Goal: Find specific page/section: Find specific page/section

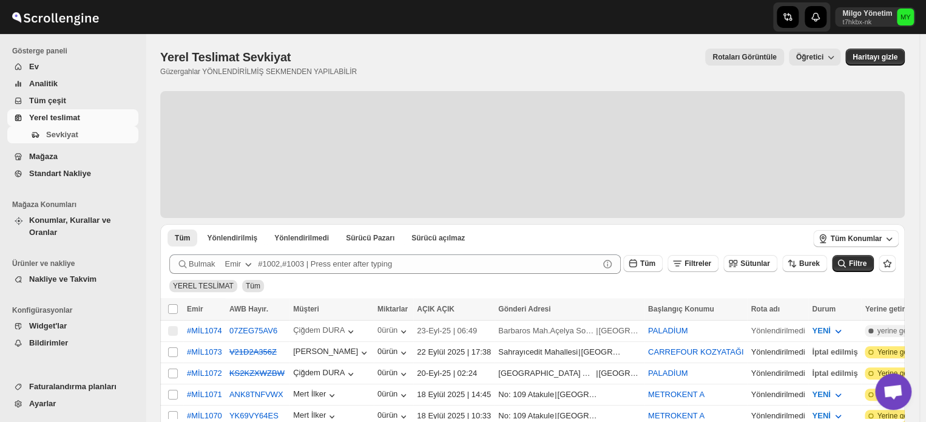
scroll to position [0, 296]
click at [884, 15] on font "Milgo Yönetim" at bounding box center [867, 13] width 50 height 8
click at [910, 16] on text "MY" at bounding box center [906, 16] width 10 height 7
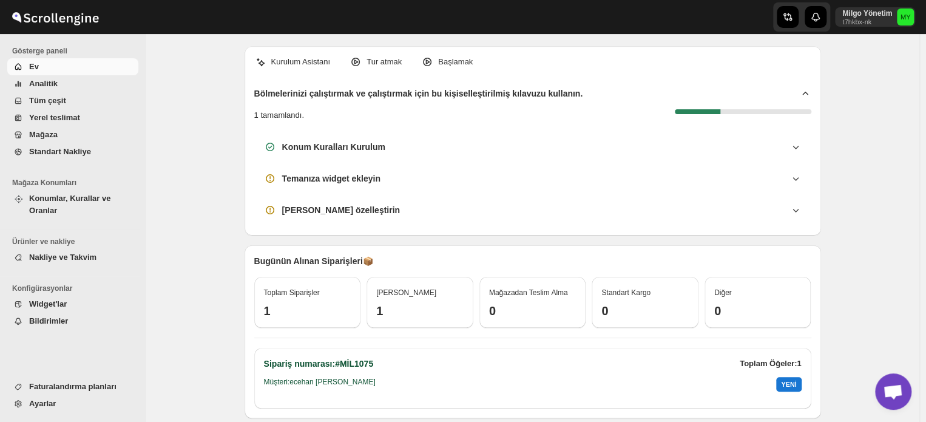
click at [53, 132] on font "Mağaza" at bounding box center [43, 134] width 29 height 9
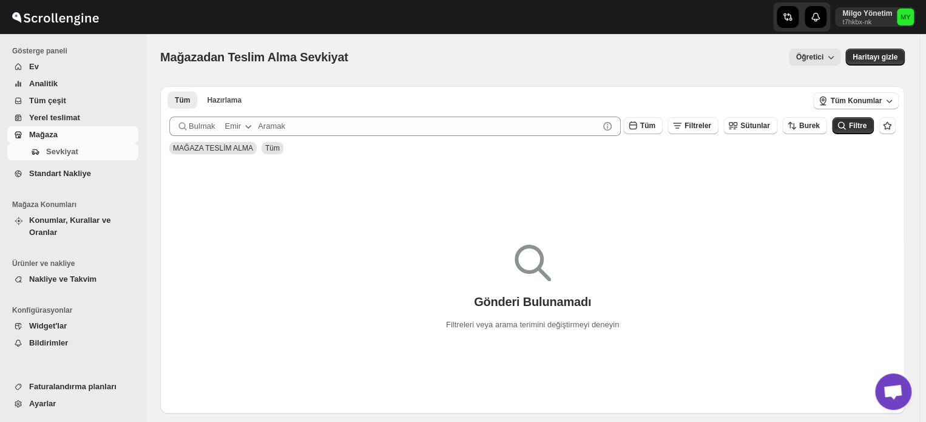
click at [60, 115] on font "Yerel teslimat" at bounding box center [54, 117] width 51 height 9
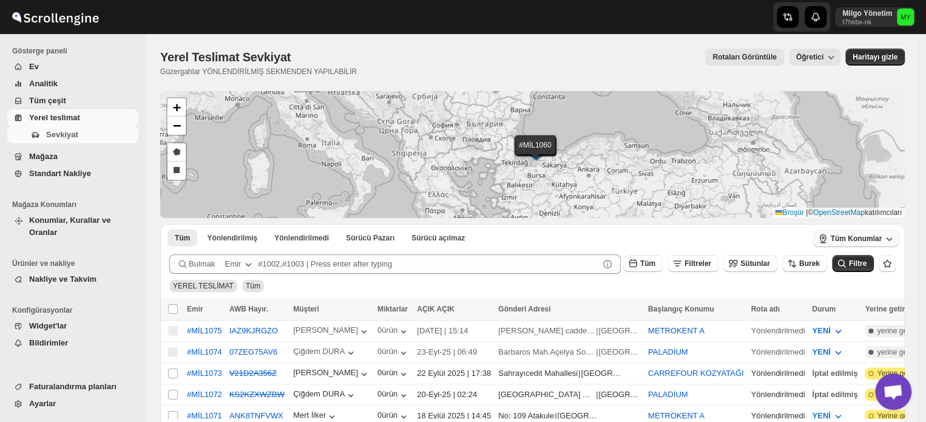
click at [882, 236] on font "Tüm Konumlar" at bounding box center [856, 238] width 52 height 8
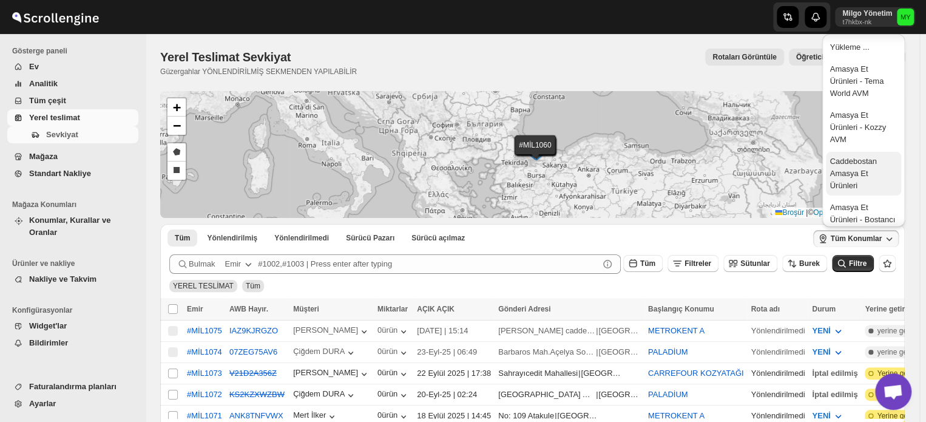
scroll to position [61, 0]
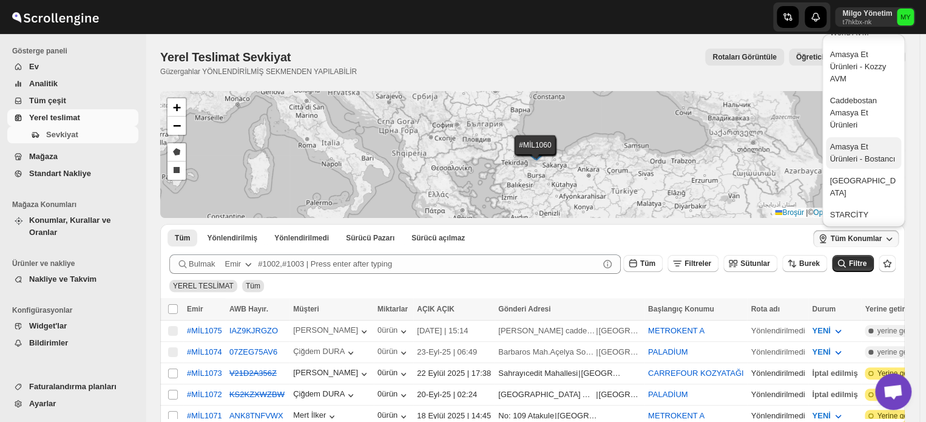
click at [857, 162] on font "Amasya Et Ürünleri - Bostancı" at bounding box center [863, 152] width 66 height 21
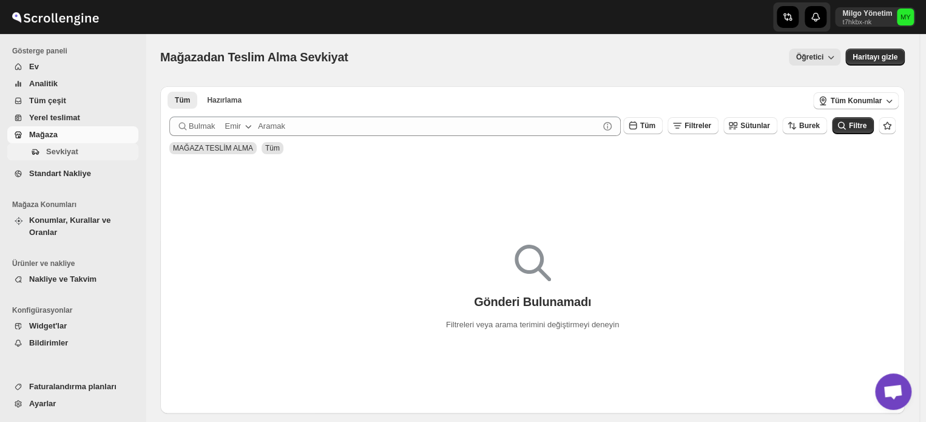
click at [49, 147] on font "Sevkiyat" at bounding box center [62, 151] width 32 height 9
click at [60, 117] on font "Yerel teslimat" at bounding box center [54, 117] width 51 height 9
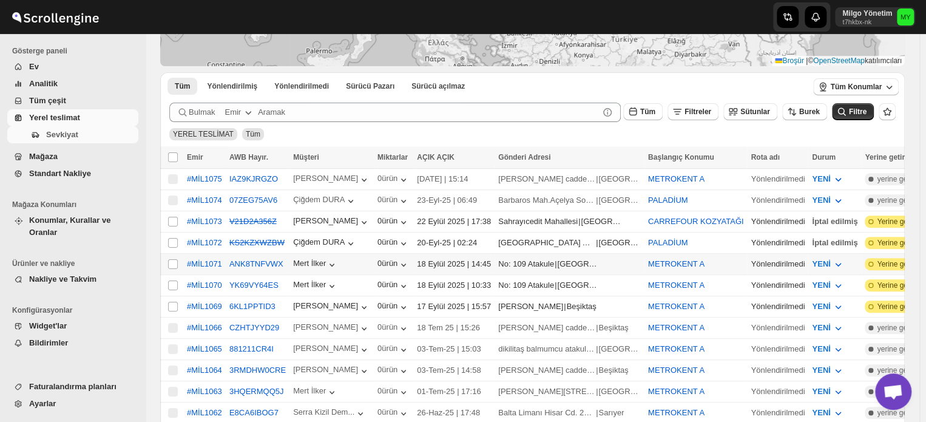
scroll to position [101, 0]
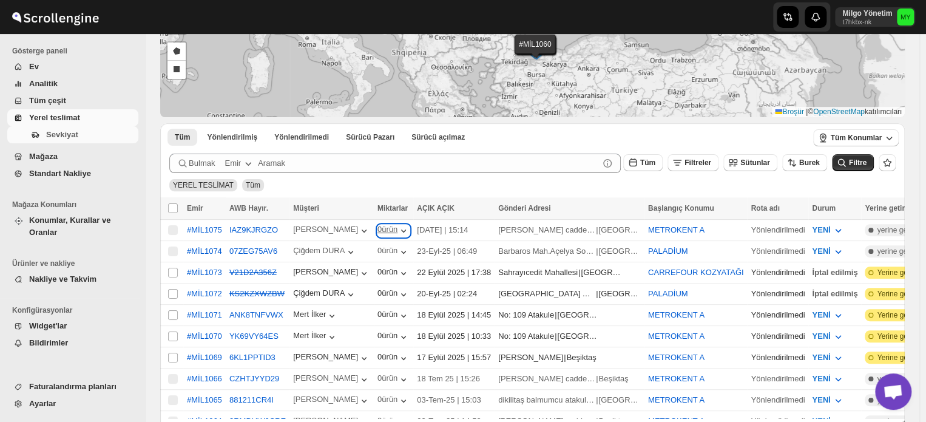
click at [382, 228] on font "ürün" at bounding box center [390, 229] width 16 height 9
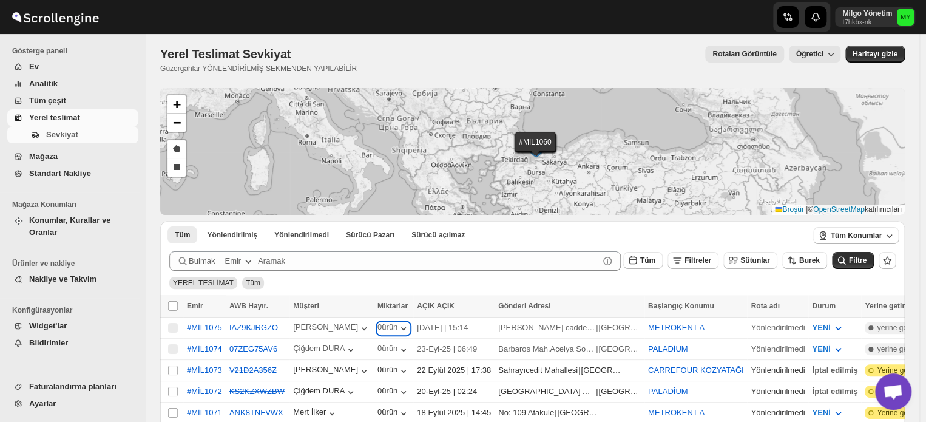
scroll to position [0, 0]
